Goal: Information Seeking & Learning: Learn about a topic

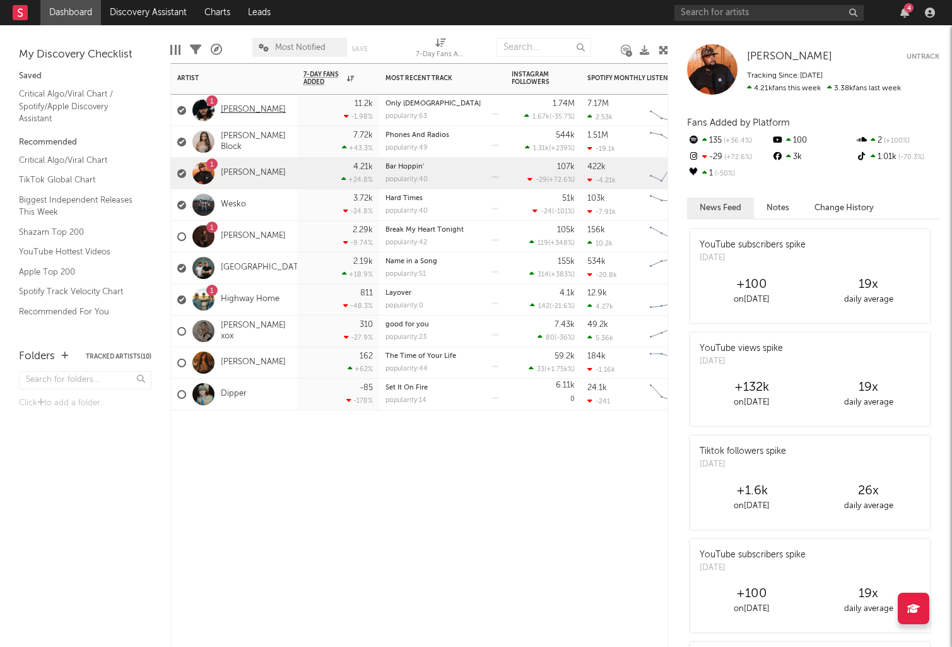
click at [254, 108] on link "[PERSON_NAME]" at bounding box center [253, 110] width 65 height 11
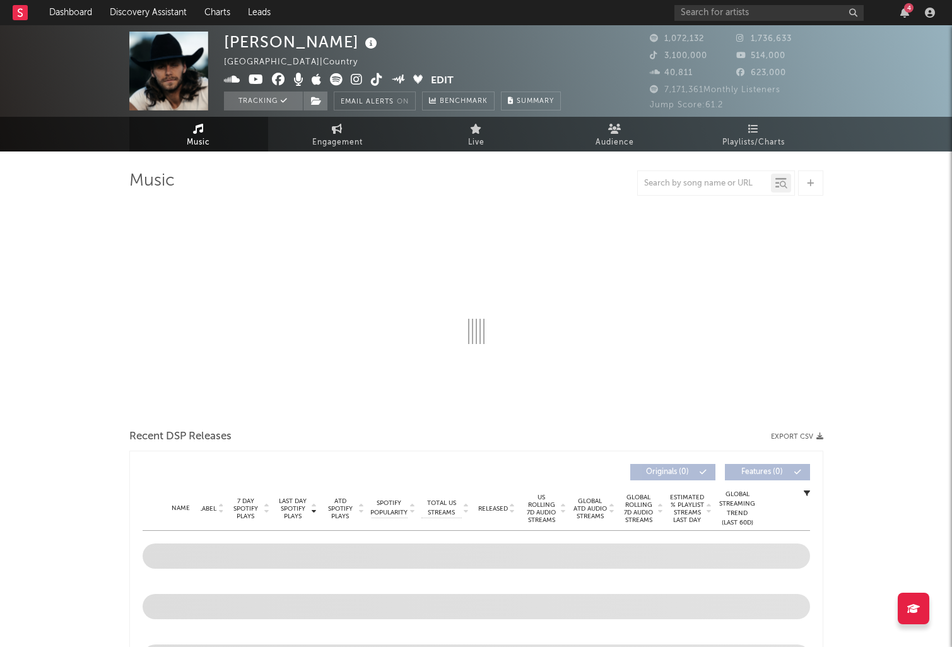
select select "6m"
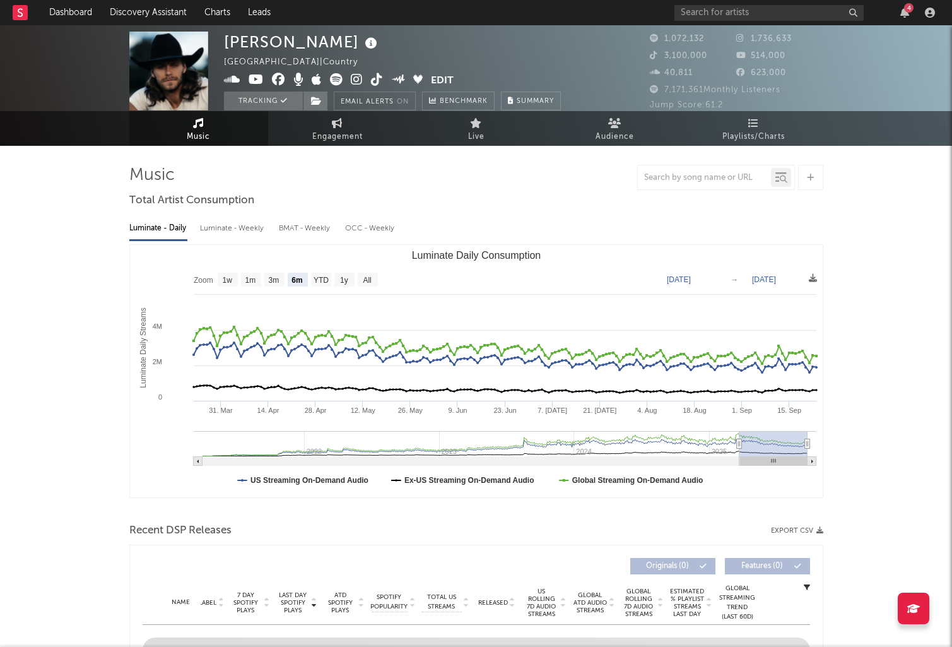
scroll to position [59, 0]
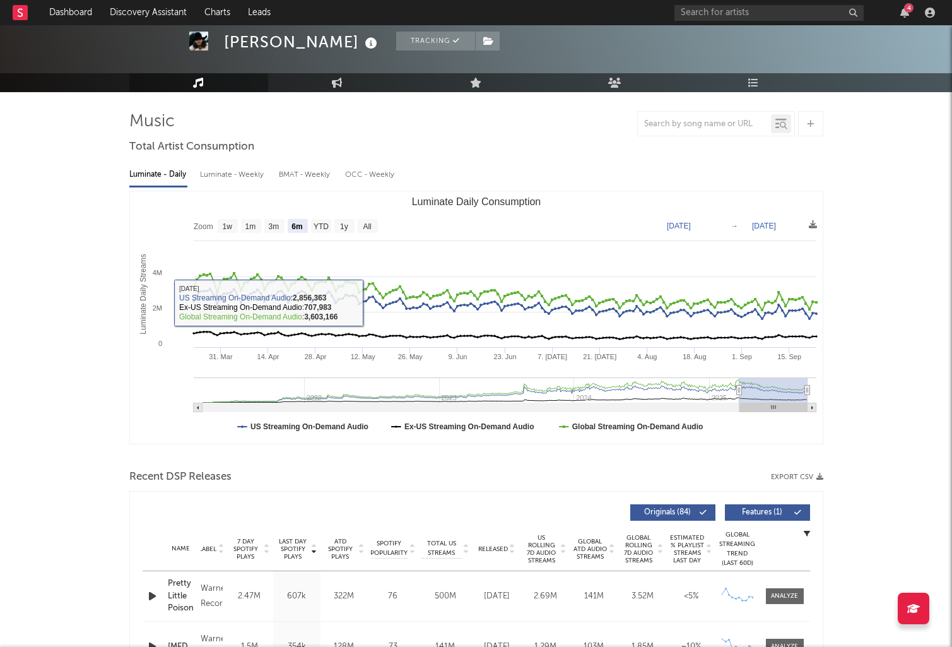
click at [235, 174] on div "Luminate - Weekly" at bounding box center [233, 174] width 66 height 21
select select "6m"
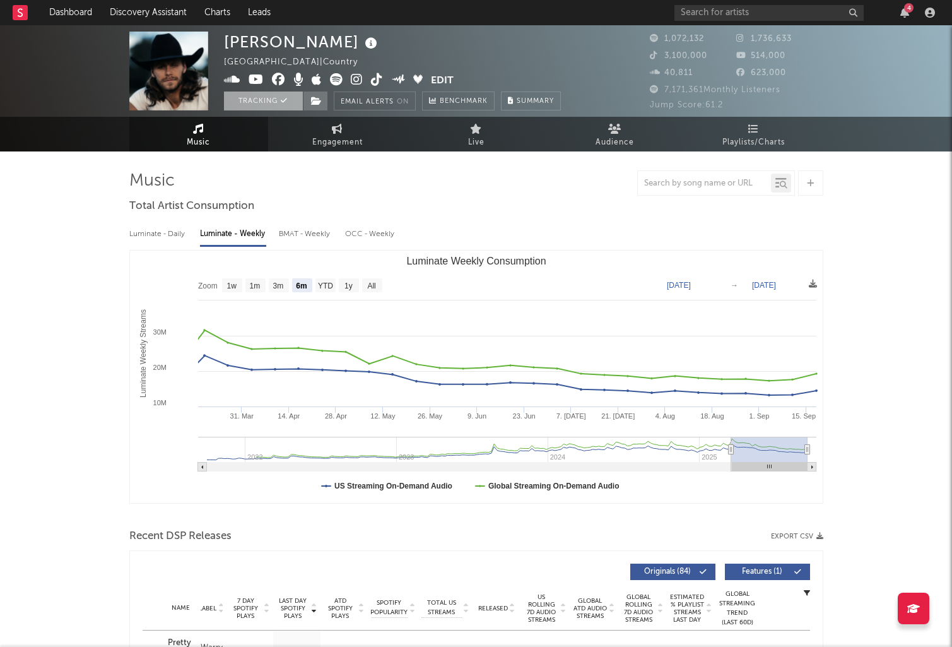
scroll to position [0, 0]
click at [76, 8] on link "Dashboard" at bounding box center [70, 12] width 61 height 25
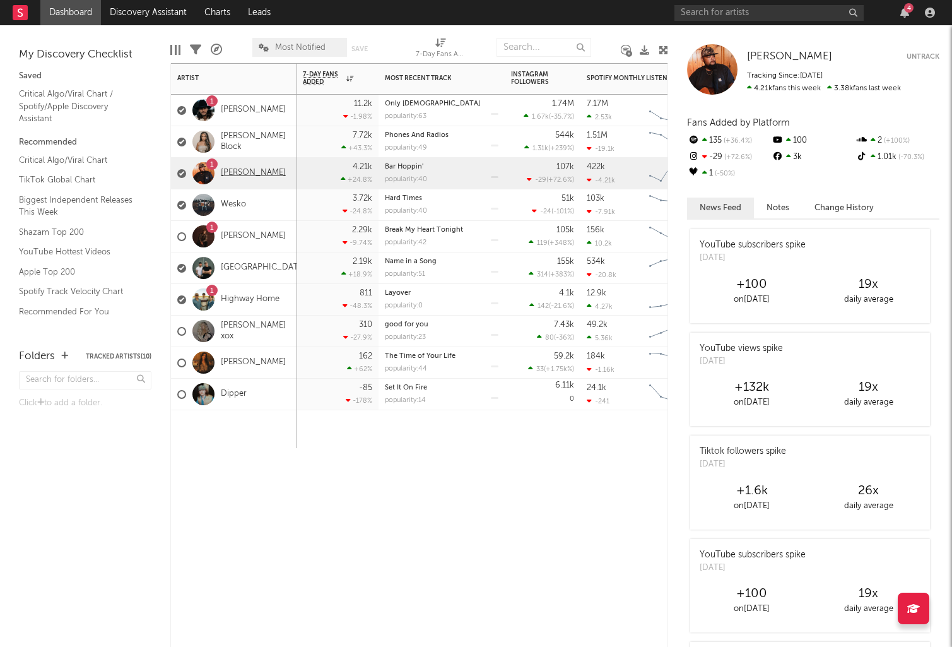
click at [241, 171] on link "[PERSON_NAME]" at bounding box center [253, 173] width 65 height 11
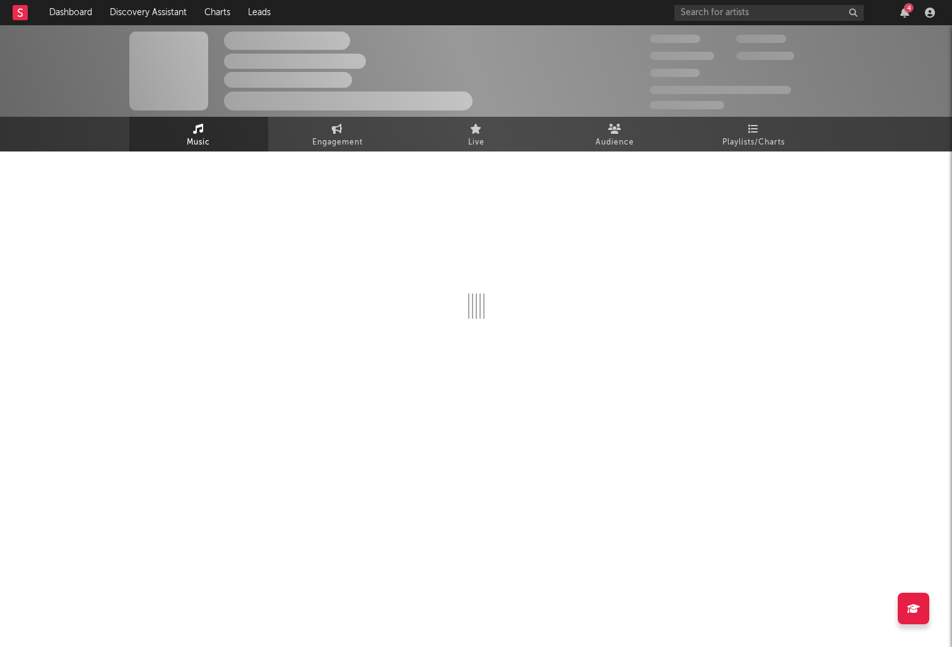
select select "6m"
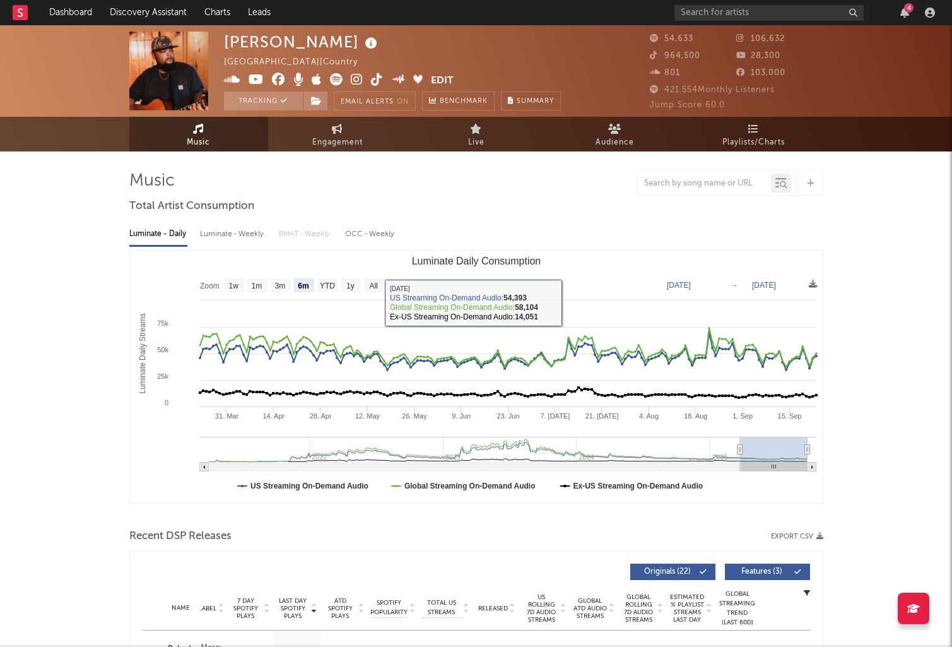
click at [223, 229] on div "Luminate - Weekly" at bounding box center [233, 233] width 66 height 21
select select "6m"
